Goal: Task Accomplishment & Management: Manage account settings

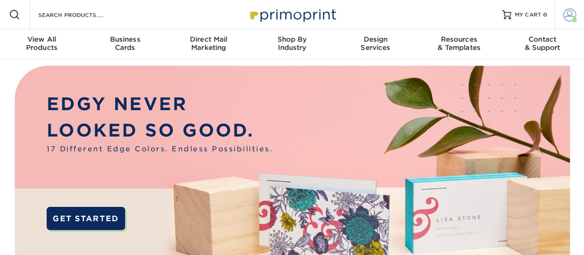
click at [574, 12] on span at bounding box center [570, 14] width 13 height 13
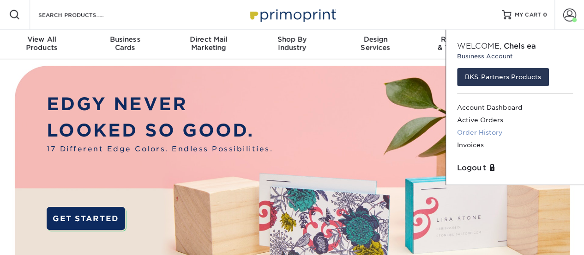
click at [492, 128] on link "Order History" at bounding box center [515, 132] width 116 height 12
click at [493, 128] on link "Order History" at bounding box center [515, 132] width 116 height 12
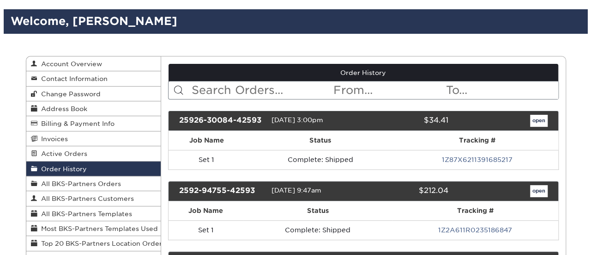
scroll to position [92, 0]
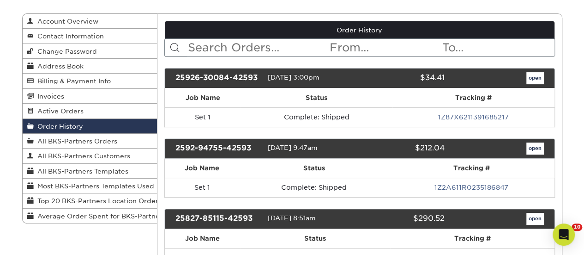
click at [503, 115] on link "1Z87X6211391685217" at bounding box center [473, 116] width 71 height 7
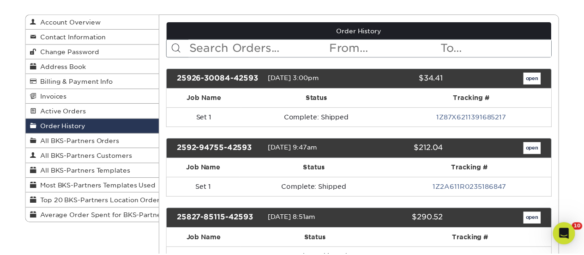
scroll to position [0, 0]
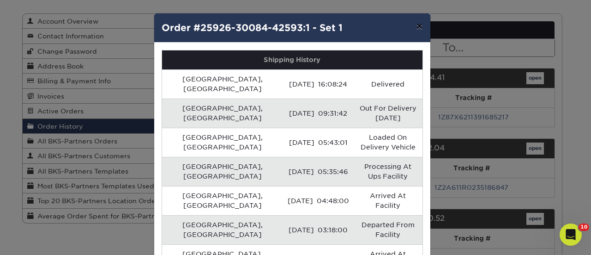
click at [417, 26] on button "×" at bounding box center [419, 26] width 21 height 26
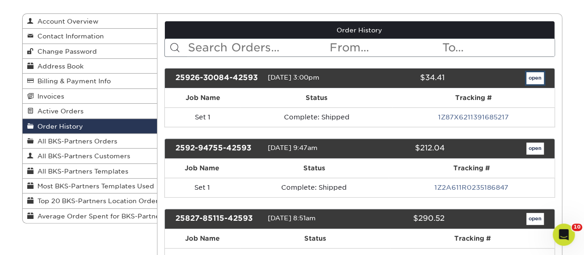
click at [533, 80] on link "open" at bounding box center [536, 78] width 18 height 12
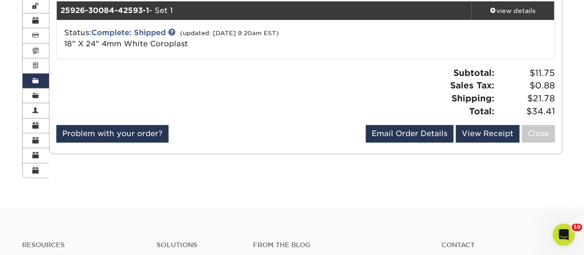
scroll to position [139, 0]
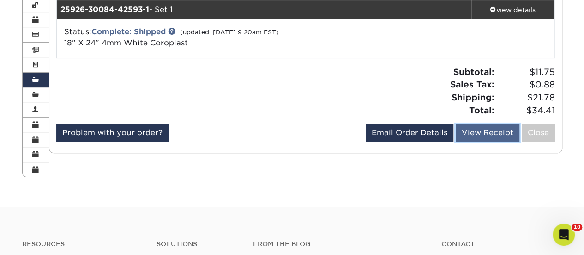
click at [497, 127] on link "View Receipt" at bounding box center [488, 133] width 64 height 18
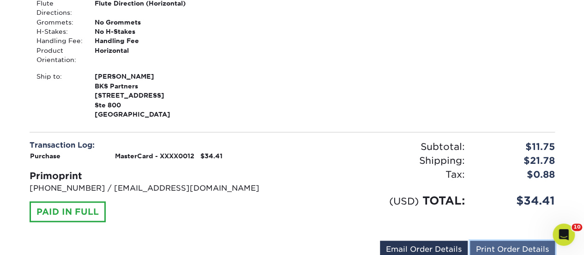
click at [521, 245] on link "Print Order Details" at bounding box center [512, 249] width 85 height 18
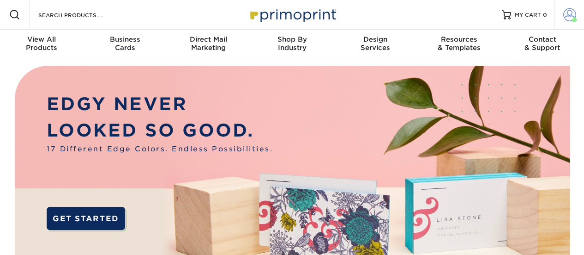
click at [572, 15] on span at bounding box center [570, 14] width 13 height 13
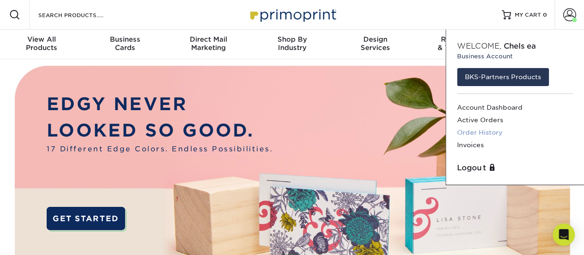
click at [491, 130] on link "Order History" at bounding box center [515, 132] width 116 height 12
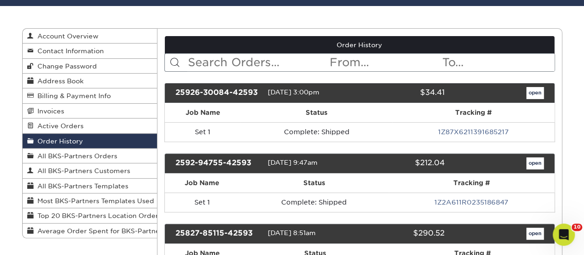
scroll to position [92, 0]
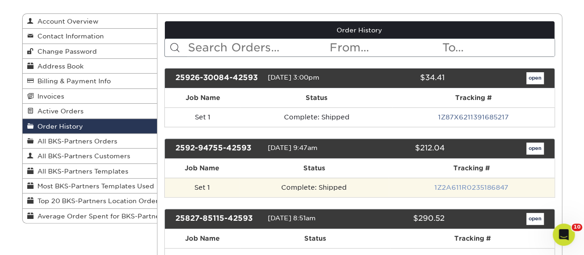
click at [455, 185] on link "1Z2A611R0235186847" at bounding box center [472, 186] width 74 height 7
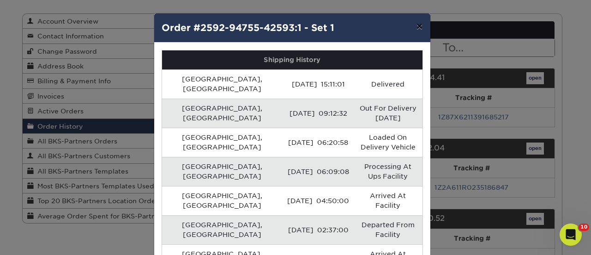
click at [417, 24] on button "×" at bounding box center [419, 26] width 21 height 26
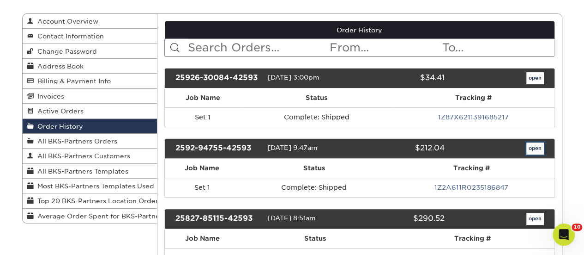
click at [535, 144] on link "open" at bounding box center [536, 148] width 18 height 12
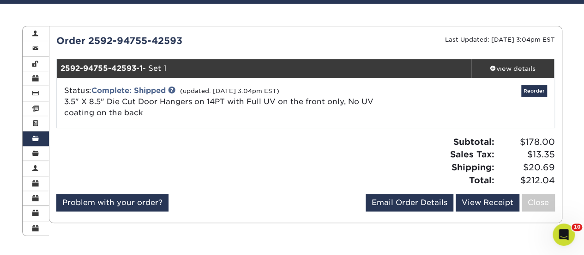
scroll to position [46, 0]
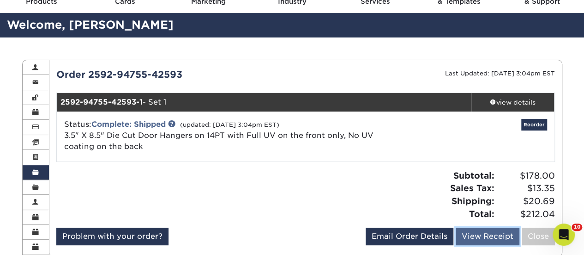
click at [478, 230] on link "View Receipt" at bounding box center [488, 236] width 64 height 18
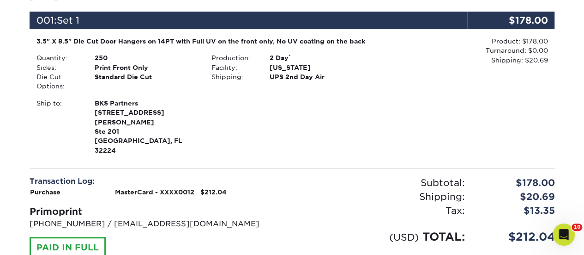
scroll to position [277, 0]
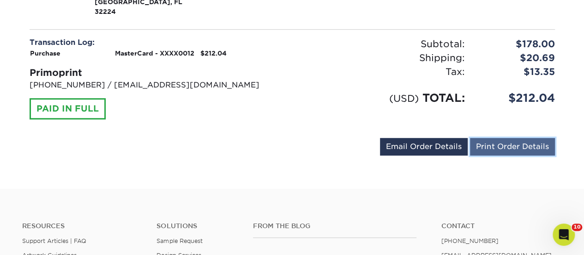
click at [500, 138] on link "Print Order Details" at bounding box center [512, 147] width 85 height 18
